Goal: Navigation & Orientation: Find specific page/section

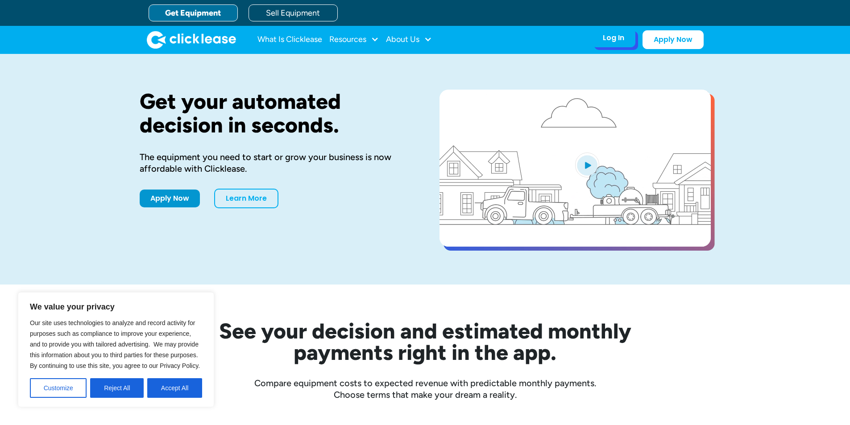
click at [626, 42] on div "Log In Account login I use Clicklease to get my equipment Partner Portal I offe…" at bounding box center [614, 38] width 44 height 19
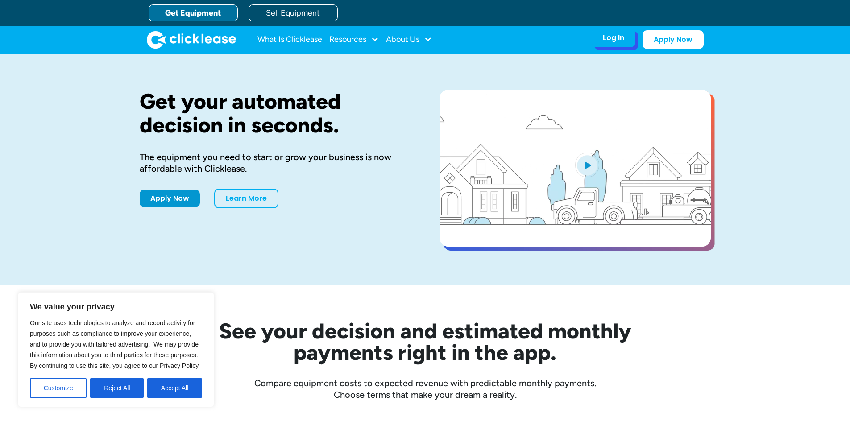
click at [612, 45] on div "Log In Account login I use Clicklease to get my equipment Partner Portal I offe…" at bounding box center [614, 38] width 44 height 19
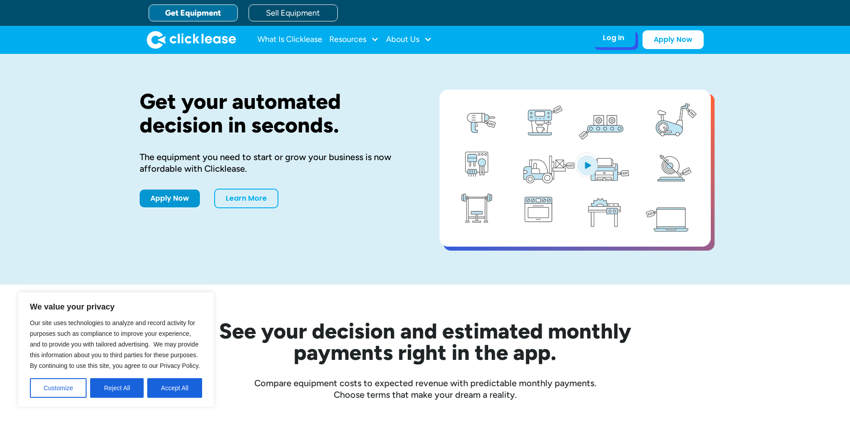
click at [609, 32] on div "Log In Account login I use Clicklease to get my equipment Partner Portal I offe…" at bounding box center [614, 38] width 44 height 19
click at [602, 38] on div "Log In Account login I use Clicklease to get my equipment Partner Portal I offe…" at bounding box center [614, 38] width 44 height 19
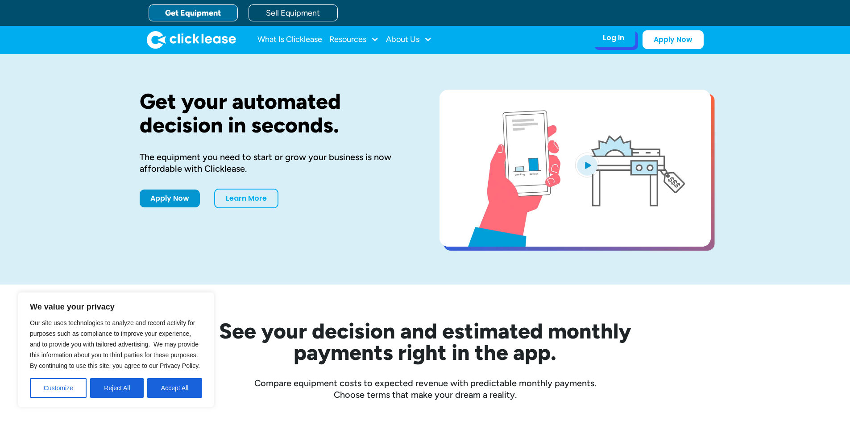
click at [605, 45] on div "Log In Account login I use Clicklease to get my equipment Partner Portal I offe…" at bounding box center [614, 38] width 44 height 19
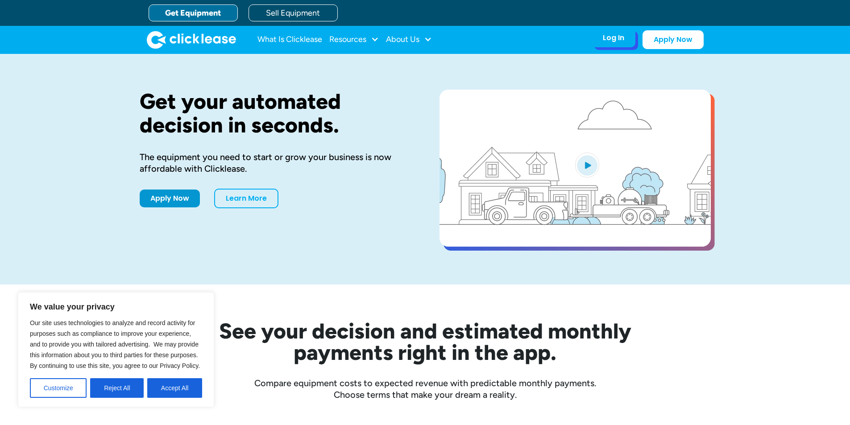
click at [617, 41] on div "Log In" at bounding box center [613, 37] width 21 height 9
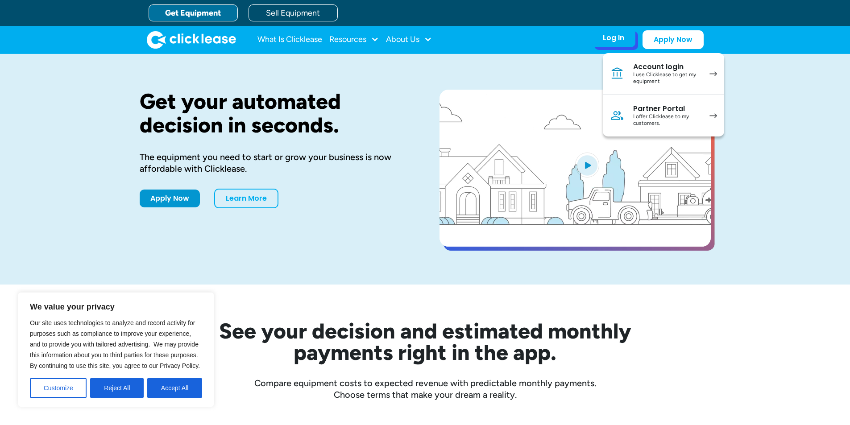
click at [618, 110] on img at bounding box center [617, 115] width 14 height 14
